Goal: Task Accomplishment & Management: Use online tool/utility

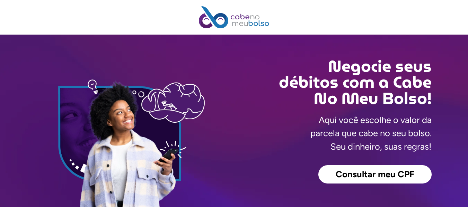
click at [361, 171] on span "Consultar meu CPF" at bounding box center [374, 174] width 79 height 9
click at [357, 177] on span "Consultar meu CPF" at bounding box center [374, 174] width 79 height 9
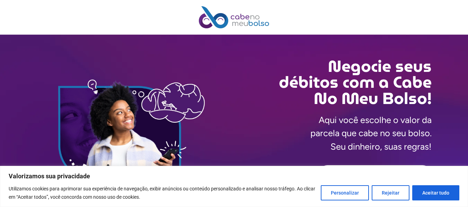
drag, startPoint x: 0, startPoint y: 0, endPoint x: 372, endPoint y: 175, distance: 411.0
click at [372, 175] on p "Valorizamos sua privacidade" at bounding box center [234, 176] width 450 height 8
click at [434, 197] on button "Aceitar tudo" at bounding box center [435, 192] width 47 height 15
checkbox input "true"
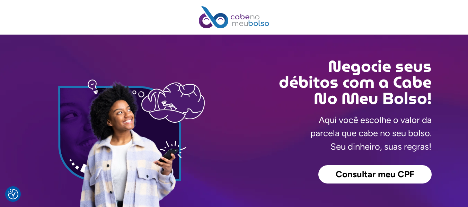
click at [378, 168] on link "Consultar meu CPF" at bounding box center [374, 174] width 113 height 19
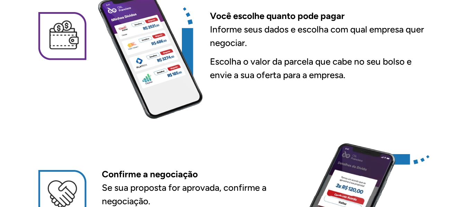
scroll to position [323, 0]
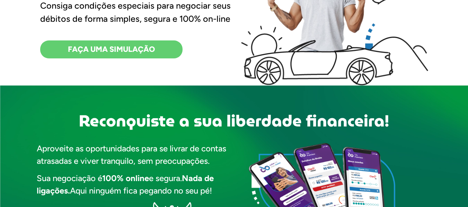
click at [86, 49] on span "FAÇA UMA SIMULAÇÃO" at bounding box center [111, 50] width 87 height 8
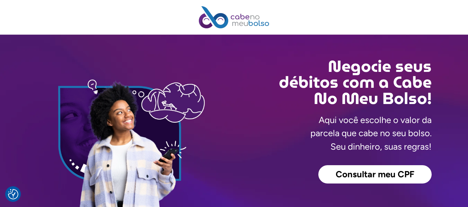
click at [359, 174] on span "Consultar meu CPF" at bounding box center [374, 174] width 79 height 9
